Goal: Information Seeking & Learning: Learn about a topic

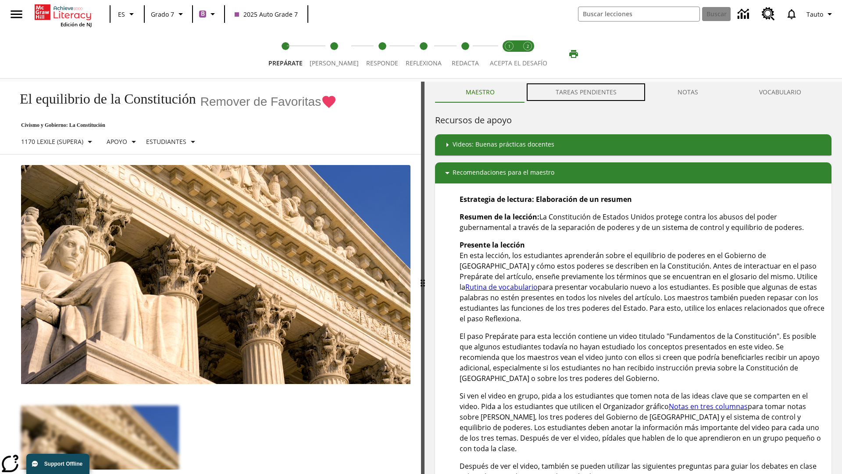
click at [586, 92] on button "TAREAS PENDIENTES" at bounding box center [586, 92] width 122 height 21
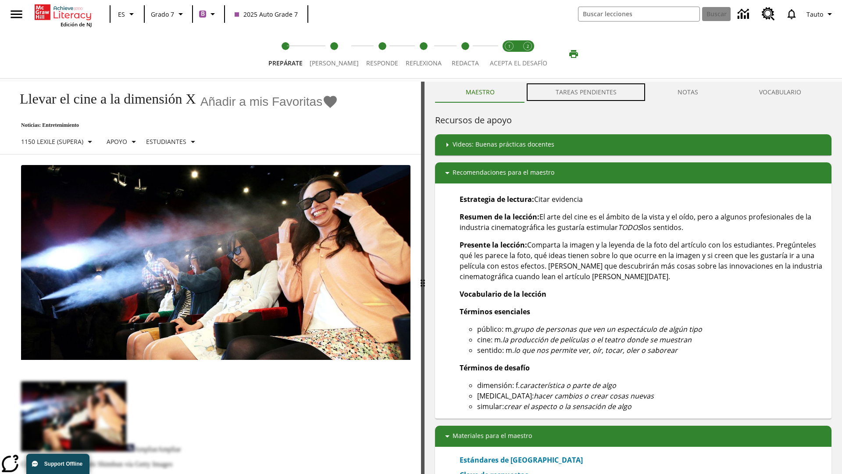
click at [586, 92] on button "TAREAS PENDIENTES" at bounding box center [586, 92] width 122 height 21
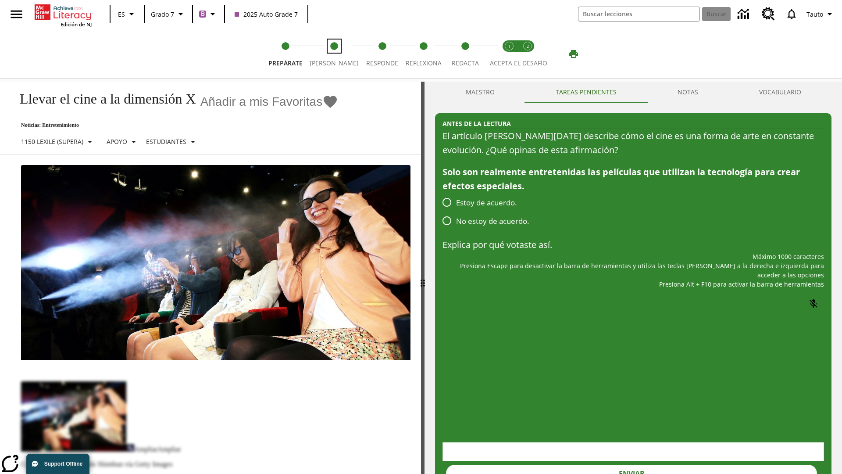
click at [330, 54] on span "[PERSON_NAME]" at bounding box center [334, 60] width 49 height 16
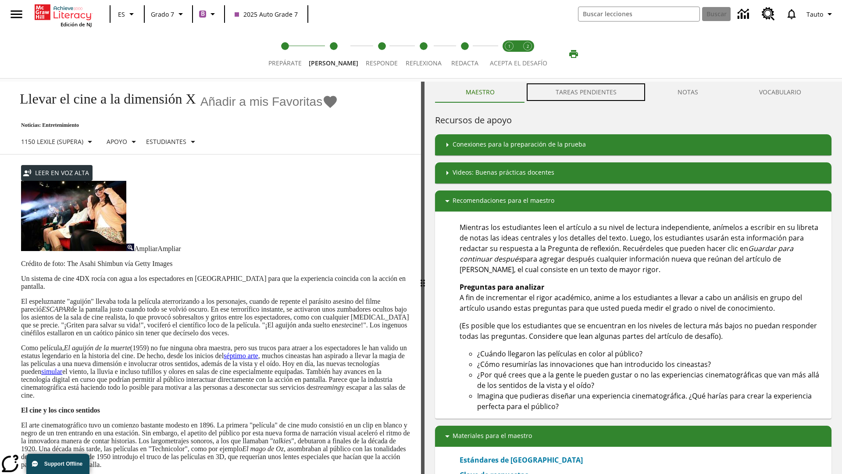
scroll to position [0, 0]
click at [586, 92] on button "TAREAS PENDIENTES" at bounding box center [586, 92] width 122 height 21
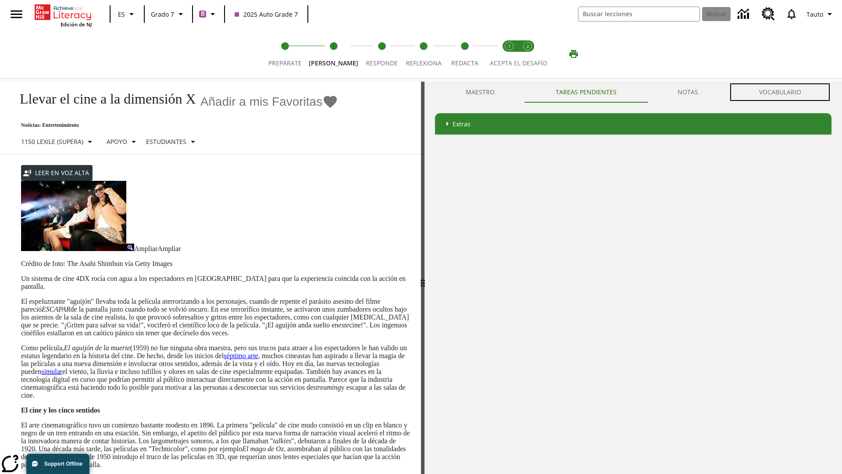
click at [780, 92] on button "VOCABULARIO" at bounding box center [780, 92] width 103 height 21
click at [258, 352] on link "séptimo arte" at bounding box center [241, 355] width 35 height 7
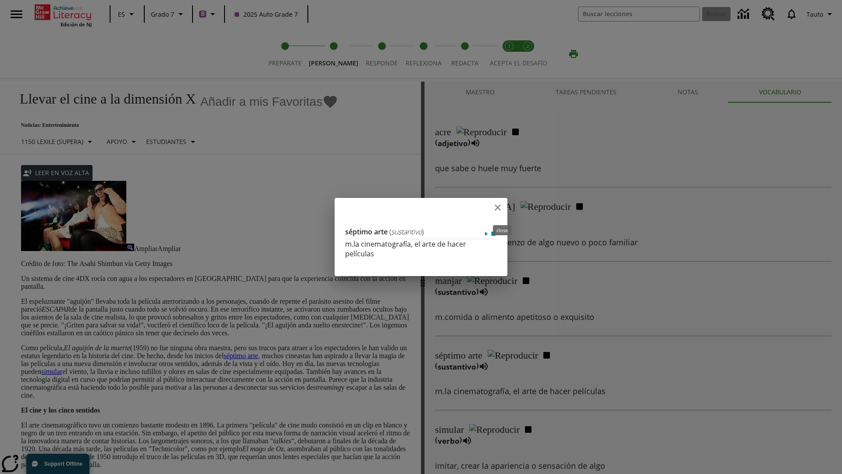
click at [501, 209] on icon "close" at bounding box center [498, 207] width 6 height 6
click at [374, 54] on span "Responde" at bounding box center [382, 60] width 32 height 16
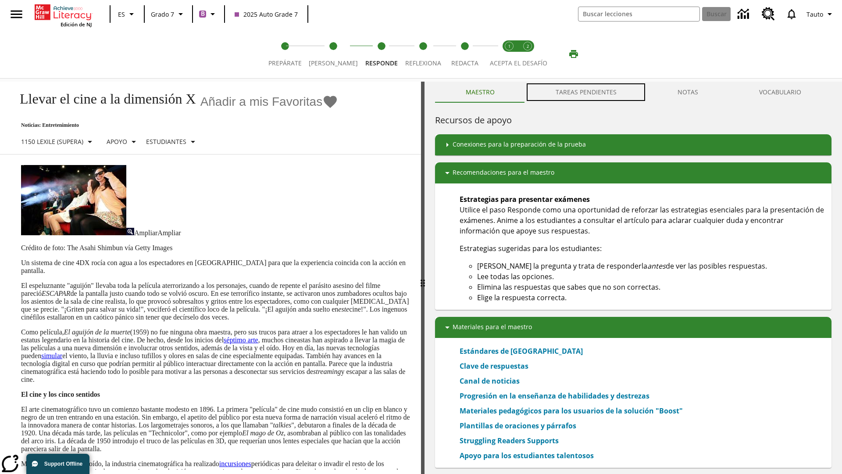
scroll to position [0, 0]
click at [586, 92] on button "TAREAS PENDIENTES" at bounding box center [586, 92] width 122 height 21
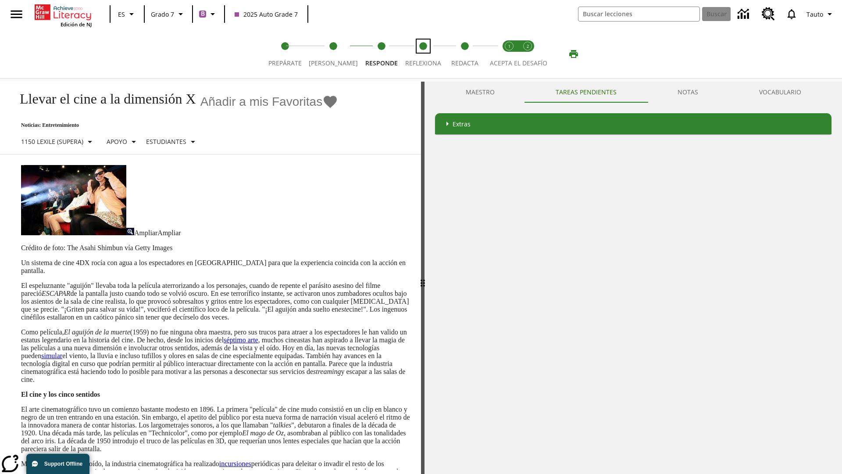
click at [419, 54] on span "Reflexiona" at bounding box center [423, 60] width 36 height 16
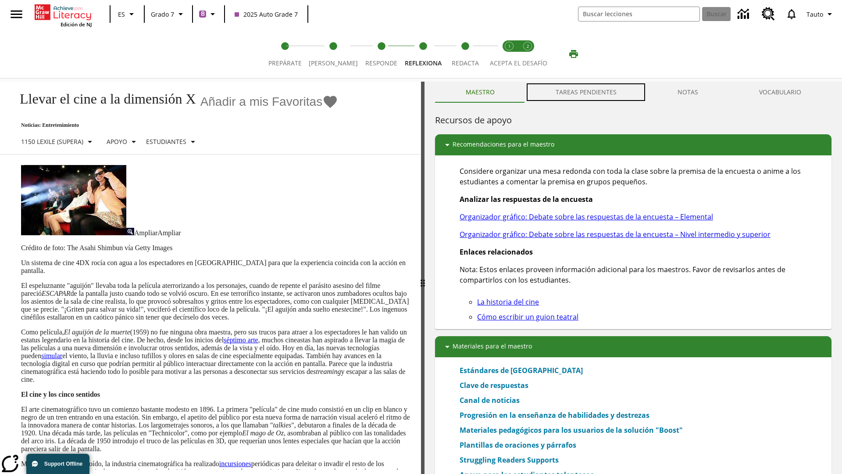
scroll to position [0, 0]
click at [586, 92] on button "TAREAS PENDIENTES" at bounding box center [586, 92] width 122 height 21
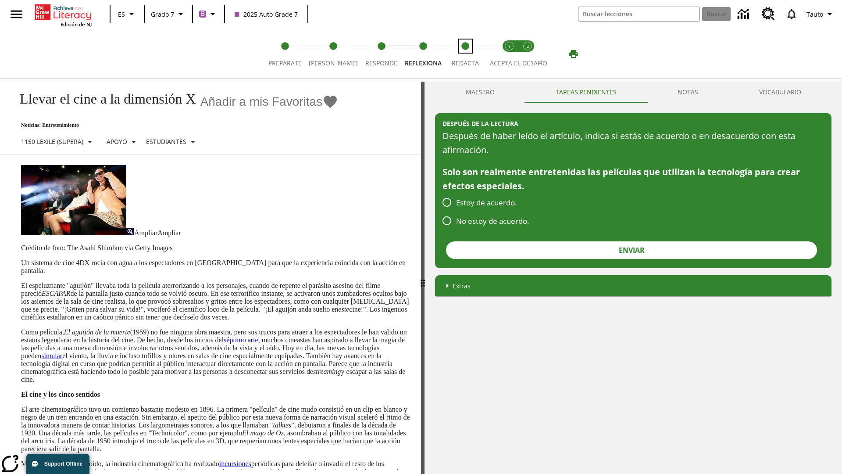
click at [463, 54] on span "Redacta" at bounding box center [465, 60] width 27 height 16
